Goal: Information Seeking & Learning: Learn about a topic

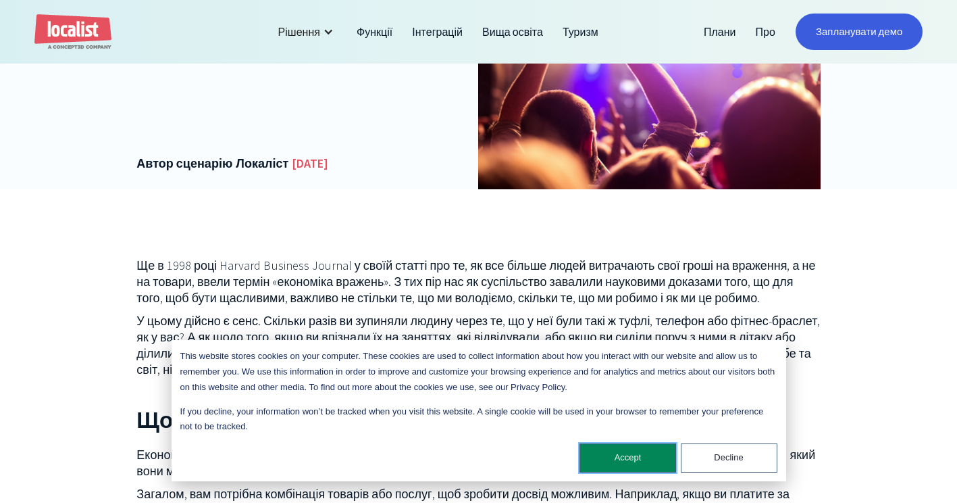
click at [643, 455] on button "Accept" at bounding box center [628, 457] width 97 height 29
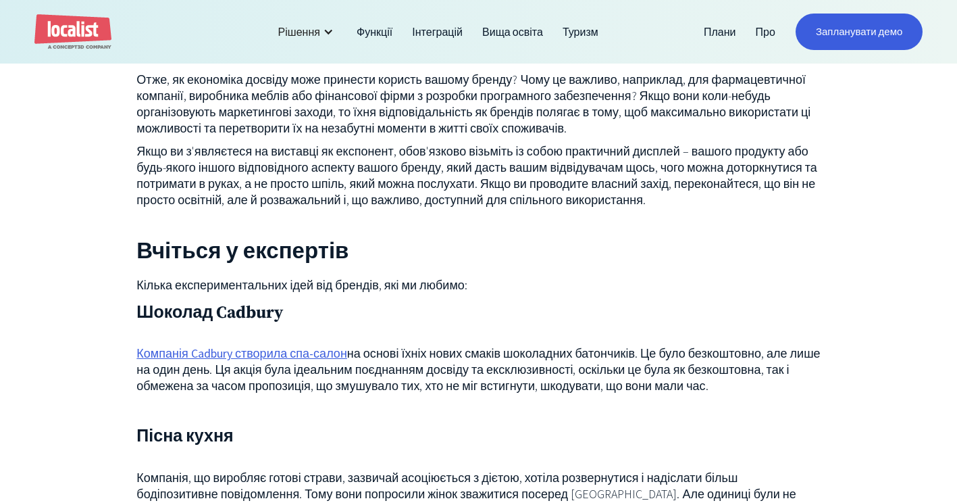
scroll to position [1351, 0]
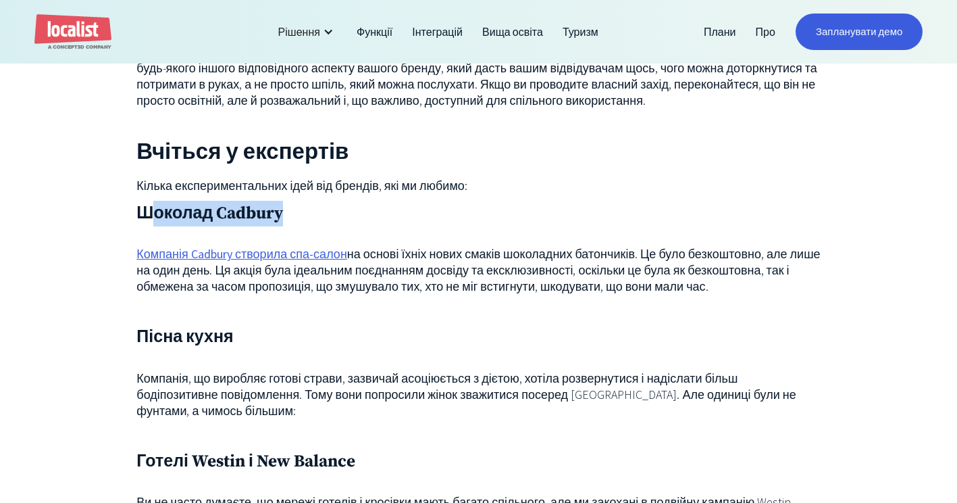
drag, startPoint x: 147, startPoint y: 230, endPoint x: 317, endPoint y: 239, distance: 169.8
click at [317, 226] on h3 "Шоколад Cadbury" at bounding box center [478, 214] width 684 height 26
click at [147, 226] on h3 "Шоколад Cadbury" at bounding box center [478, 214] width 684 height 26
click at [130, 228] on div "Ще в 1998 році Harvard Business Journal у своїй статті про те, як все більше лю…" at bounding box center [478, 34] width 957 height 1716
drag, startPoint x: 131, startPoint y: 228, endPoint x: 330, endPoint y: 251, distance: 200.1
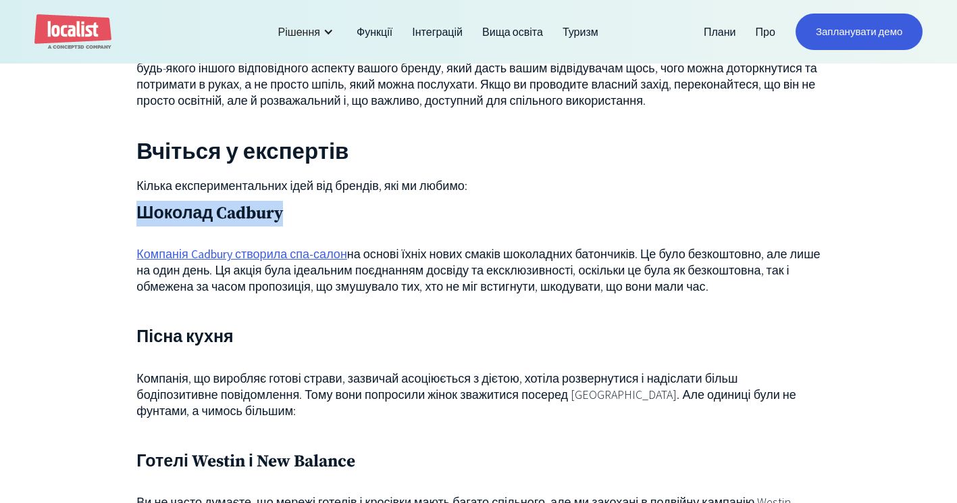
click at [330, 251] on div "Ще в 1998 році Harvard Business Journal у своїй статті про те, як все більше лю…" at bounding box center [478, 34] width 957 height 1716
copy h3 "Шоколад Cadbury"
click at [113, 282] on div "Ще в 1998 році Harvard Business Journal у своїй статті про те, як все більше лю…" at bounding box center [478, 34] width 957 height 1716
click at [147, 262] on link "Компанія Cadbury створила спа-салон" at bounding box center [241, 254] width 211 height 16
drag, startPoint x: 128, startPoint y: 268, endPoint x: 663, endPoint y: 299, distance: 536.1
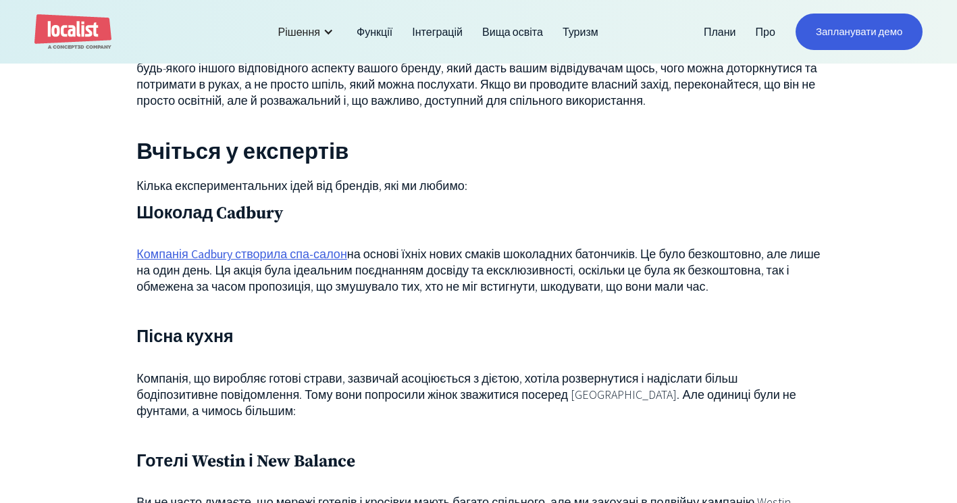
click at [663, 299] on div "Ще в 1998 році Harvard Business Journal у своїй статті про те, як все більше лю…" at bounding box center [478, 34] width 957 height 1716
copy p "Компанія Cadbury створила спа-салон на основі їхніх нових смаків шоколадних бат…"
click at [334, 318] on p "‍" at bounding box center [478, 309] width 684 height 16
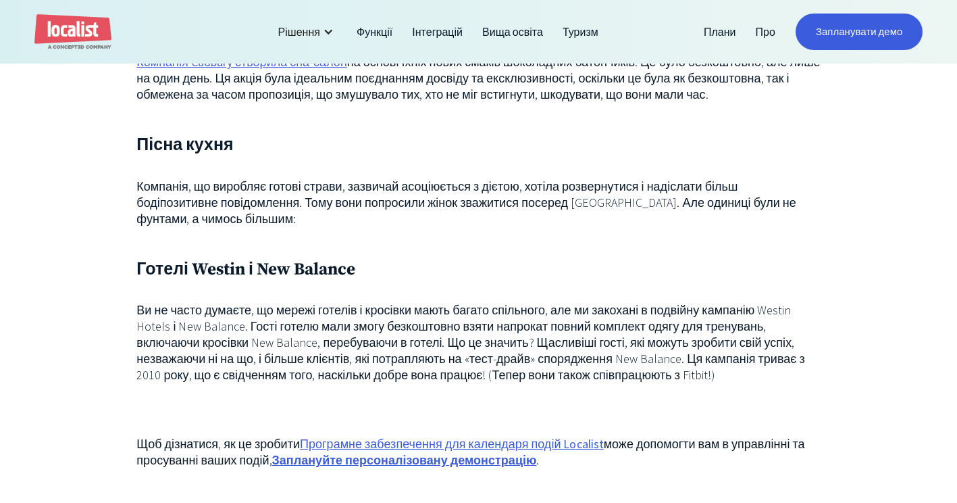
scroll to position [1554, 0]
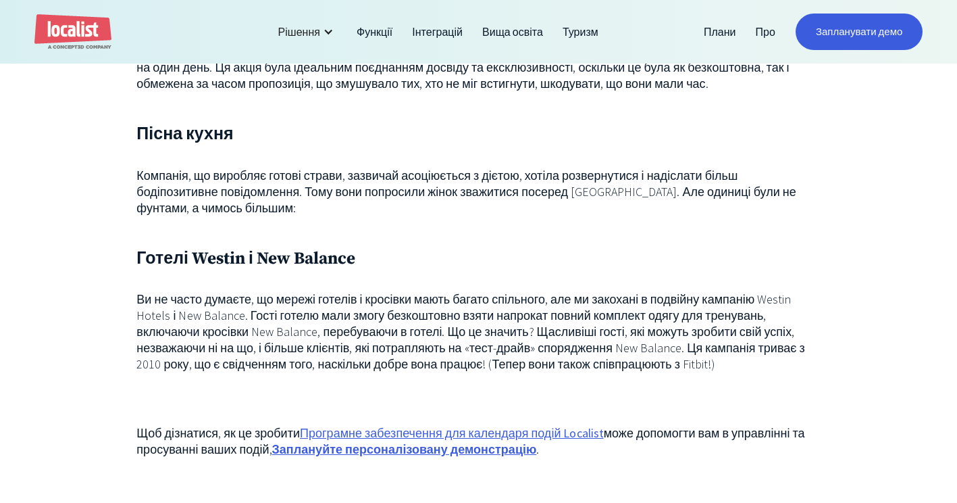
drag, startPoint x: 135, startPoint y: 146, endPoint x: 224, endPoint y: 214, distance: 111.4
copy div "Пісна кухня Компанія, що виробляє готові страви, зазвичай асоціюється з дієтою,…"
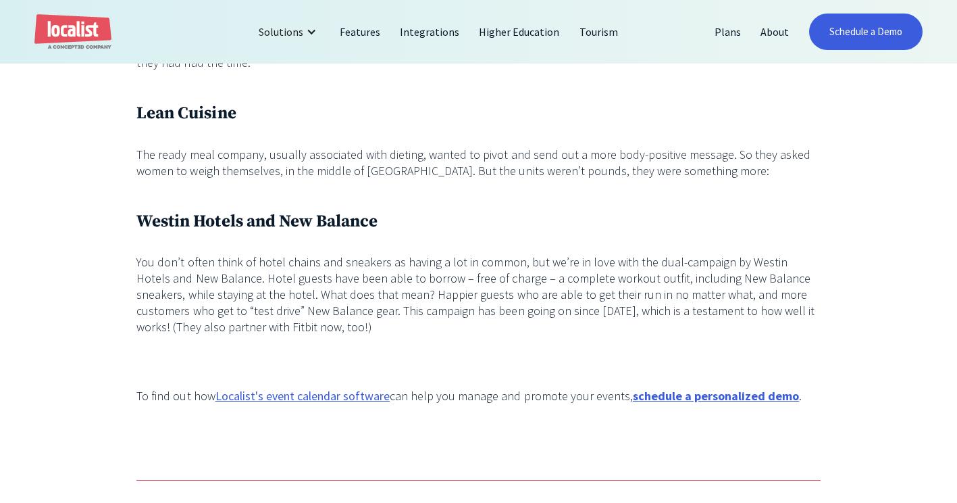
scroll to position [1489, 0]
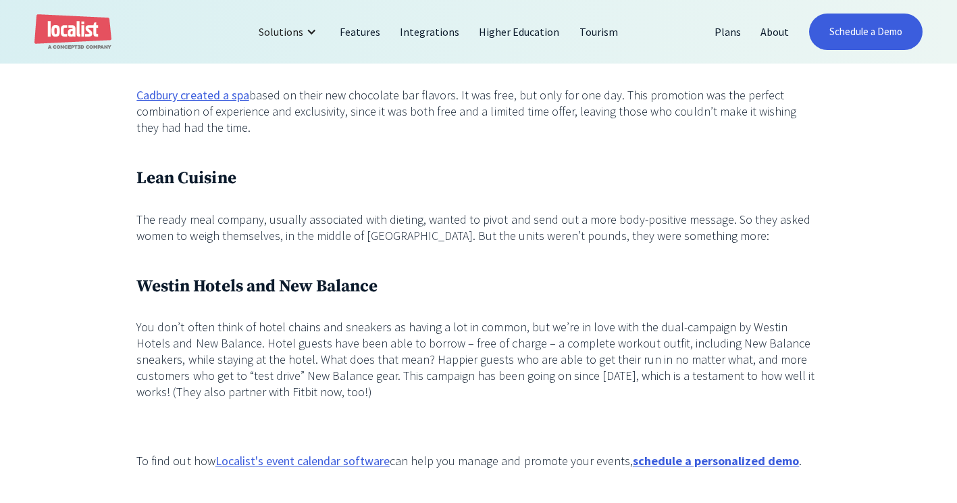
click at [186, 166] on h3 "Lean Cuisine" at bounding box center [478, 179] width 684 height 26
drag, startPoint x: 133, startPoint y: 145, endPoint x: 276, endPoint y: 147, distance: 142.6
copy h3 "Lean Cuisine"
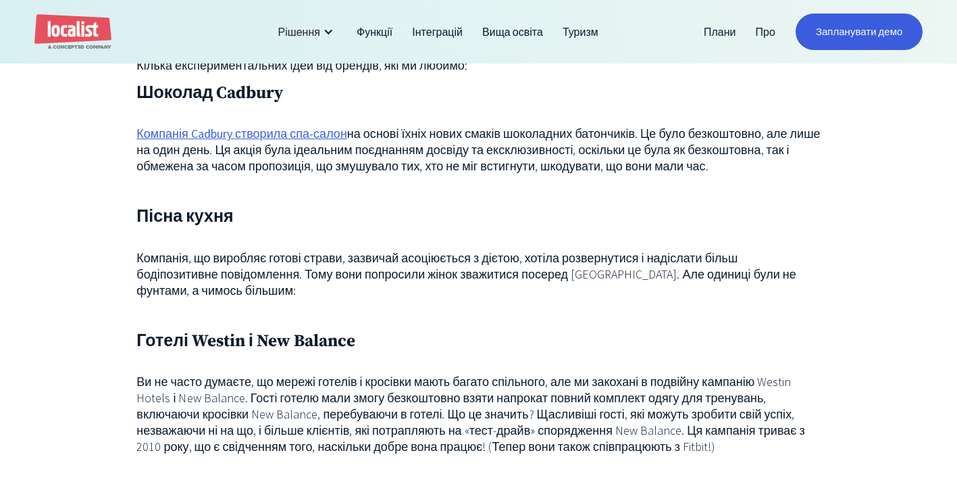
scroll to position [1354, 0]
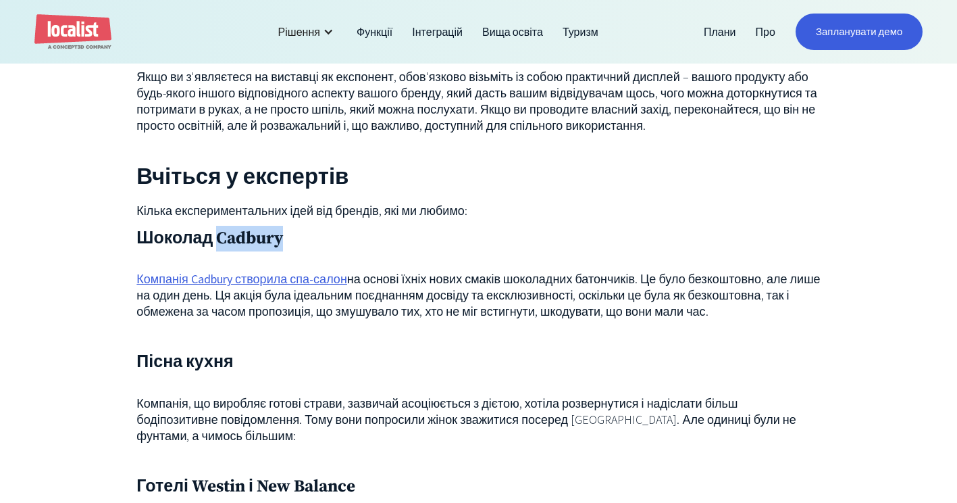
drag, startPoint x: 221, startPoint y: 207, endPoint x: 319, endPoint y: 203, distance: 98.0
click at [319, 226] on h3 "Шоколад Cadbury" at bounding box center [478, 239] width 684 height 26
copy h3 "Cadbury"
click at [127, 274] on div "Back in [DATE], the Harvard Business Journal coined the term “Experience Econom…" at bounding box center [478, 59] width 957 height 1716
drag, startPoint x: 146, startPoint y: 250, endPoint x: 687, endPoint y: 284, distance: 541.7
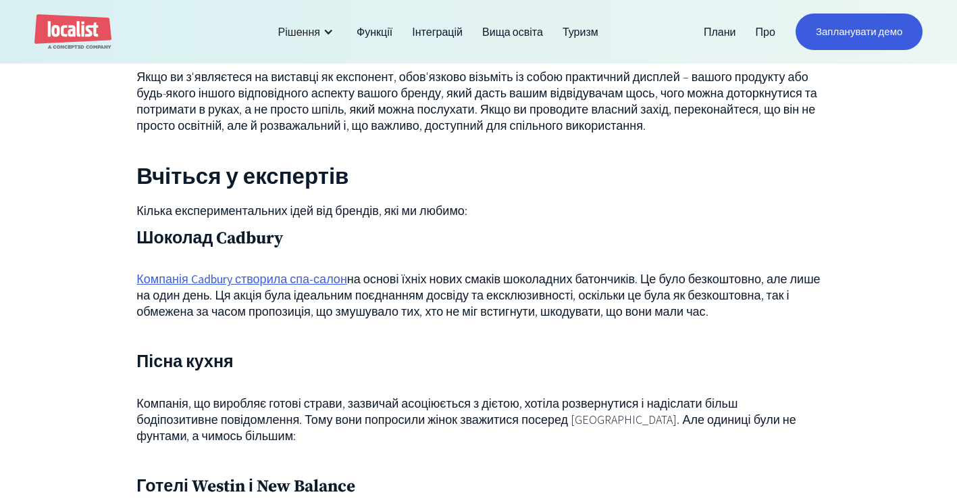
click at [687, 284] on div "Back in [DATE], the Harvard Business Journal coined the term “Experience Econom…" at bounding box center [478, 59] width 957 height 1716
copy p "Компанія Cadbury створила спа-салон на основі їхніх нових смаків шоколадних бат…"
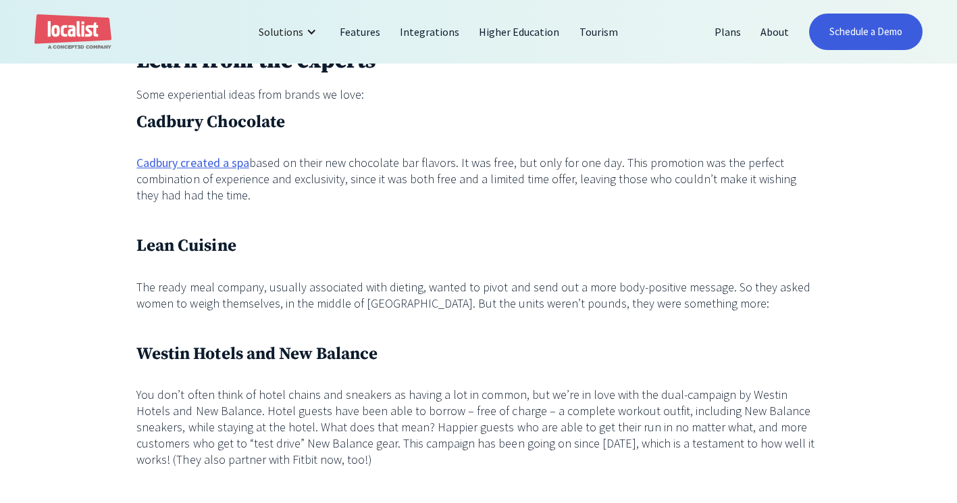
scroll to position [1389, 0]
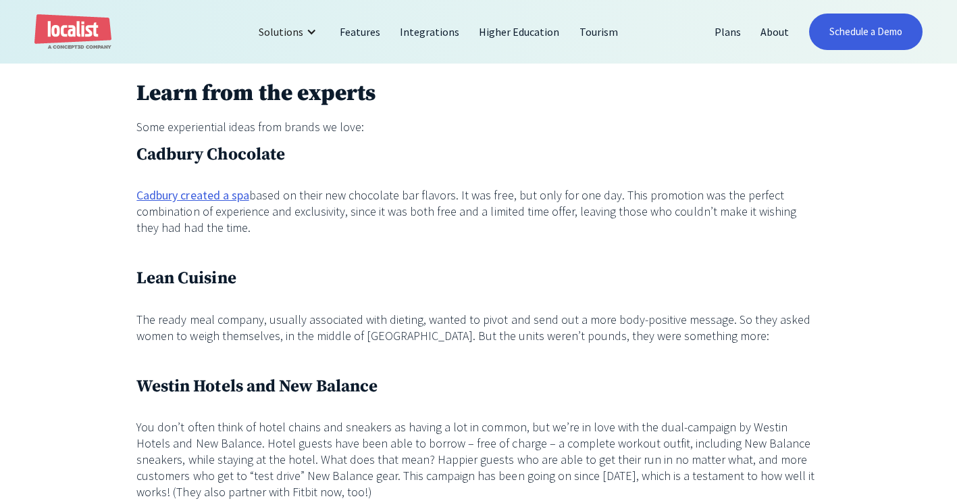
drag, startPoint x: 135, startPoint y: 246, endPoint x: 239, endPoint y: 245, distance: 103.4
copy h3 "Lean Cuisine"
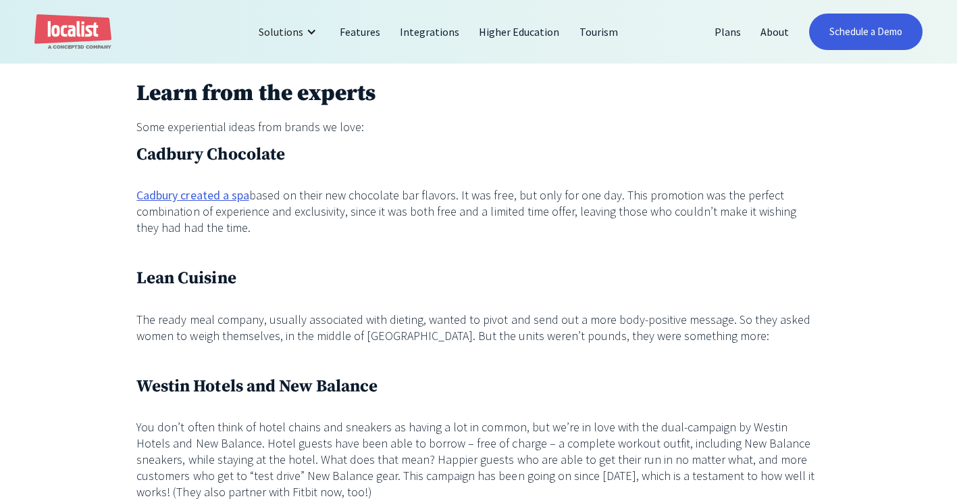
drag, startPoint x: 137, startPoint y: 245, endPoint x: 799, endPoint y: 298, distance: 664.3
copy div "Lean Cuisine The ready meal company, usually associated with dieting, wanted to…"
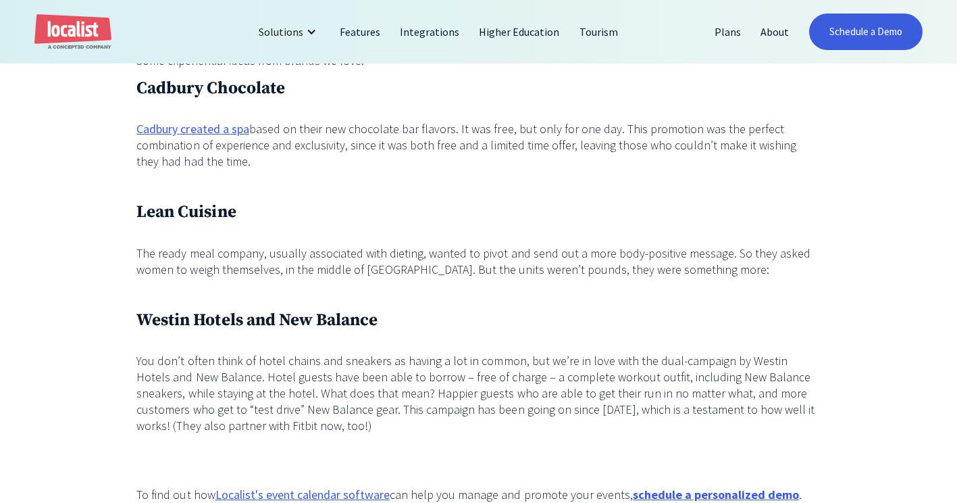
scroll to position [1524, 0]
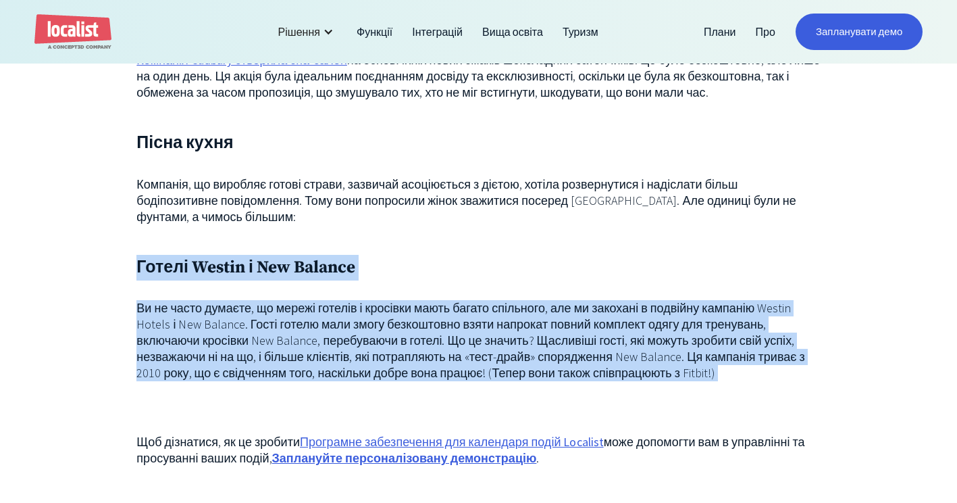
drag, startPoint x: 134, startPoint y: 236, endPoint x: 560, endPoint y: 357, distance: 443.2
copy div "Готелі Westin і New Balance Ви не часто думаєте, що мережі готелів і кросівки м…"
